Goal: Find specific page/section: Find specific page/section

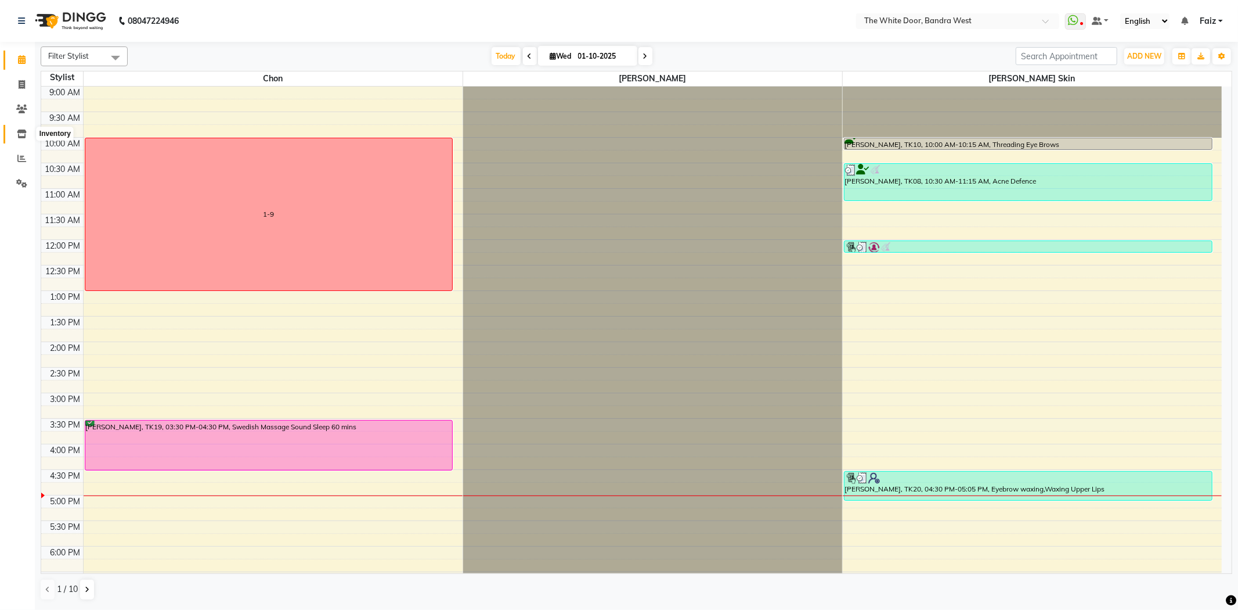
click at [26, 129] on span at bounding box center [22, 134] width 20 height 13
